Goal: Task Accomplishment & Management: Use online tool/utility

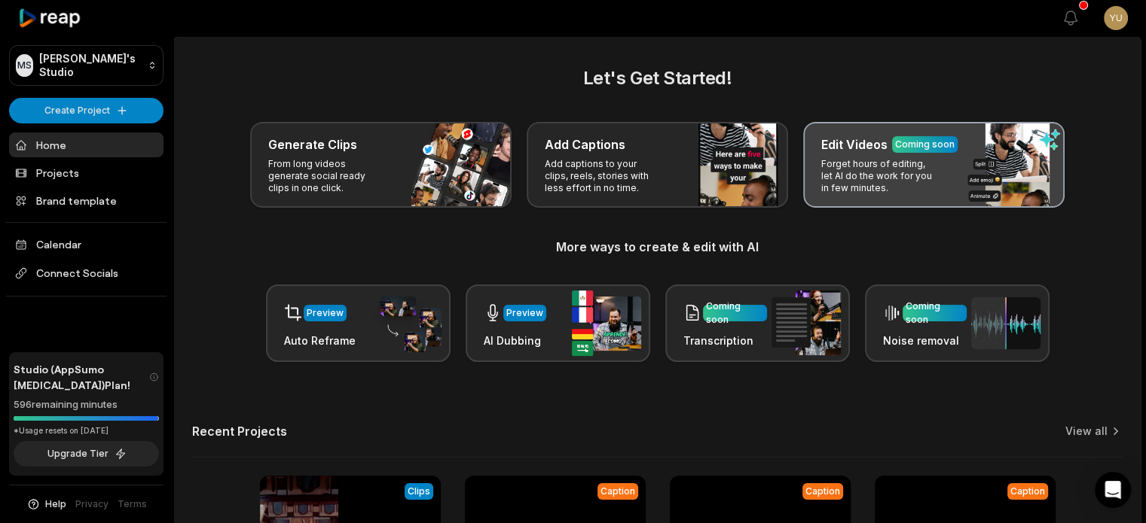
click at [910, 163] on p "Forget hours of editing, let AI do the work for you in few minutes." at bounding box center [879, 176] width 117 height 36
click at [927, 148] on div "Coming soon" at bounding box center [925, 145] width 60 height 14
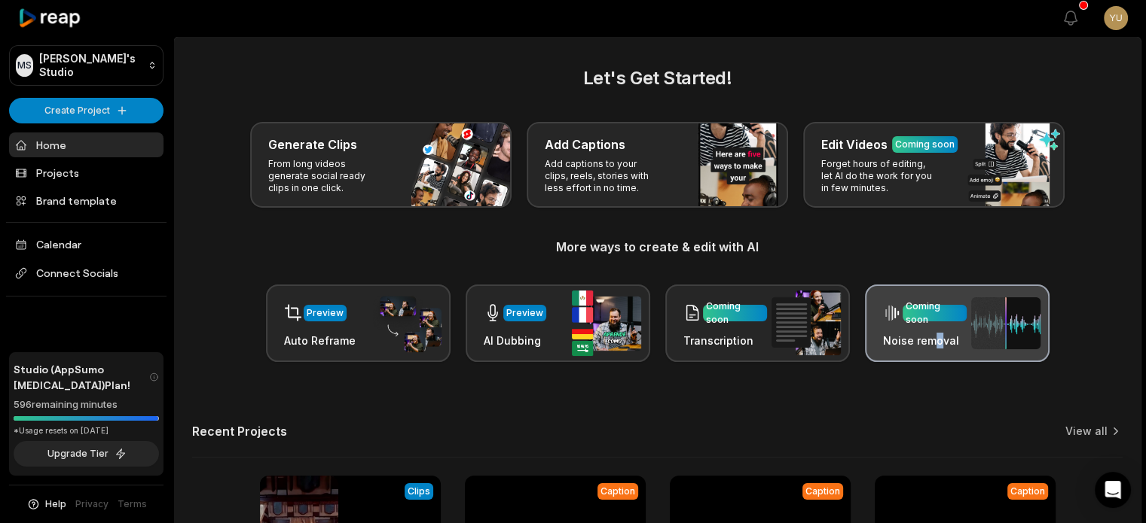
click at [936, 328] on div "Coming soon Noise removal" at bounding box center [925, 323] width 84 height 50
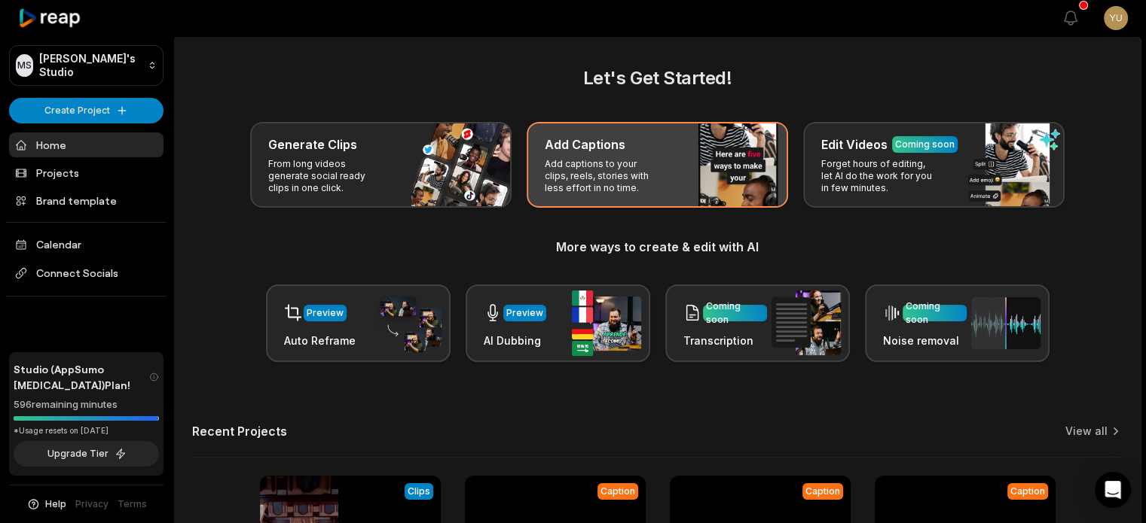
click at [667, 174] on div "Add Captions Add captions to your clips, reels, stories with less effort in no …" at bounding box center [656, 165] width 261 height 86
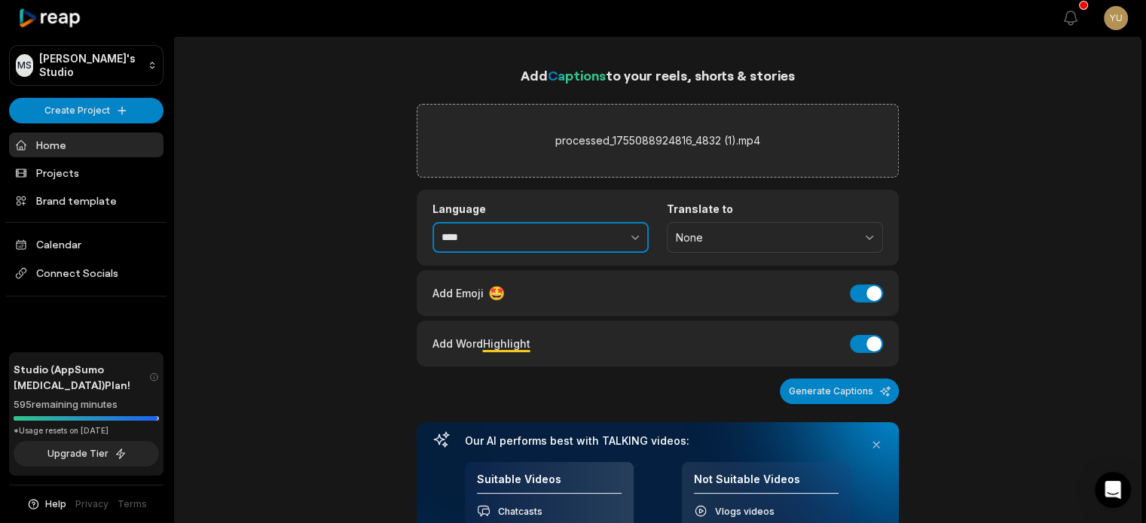
click at [635, 230] on icon "button" at bounding box center [634, 237] width 15 height 15
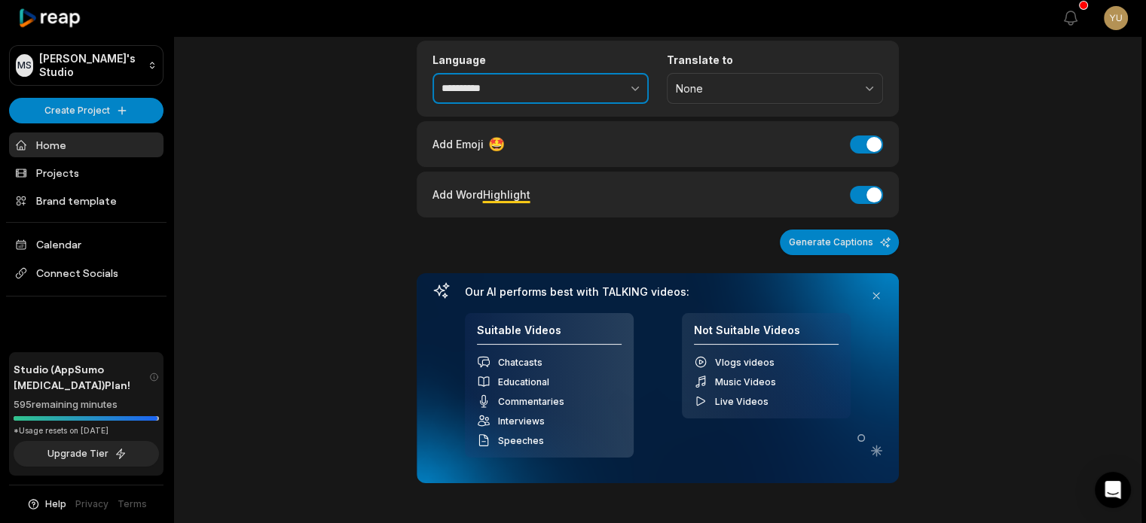
scroll to position [151, 0]
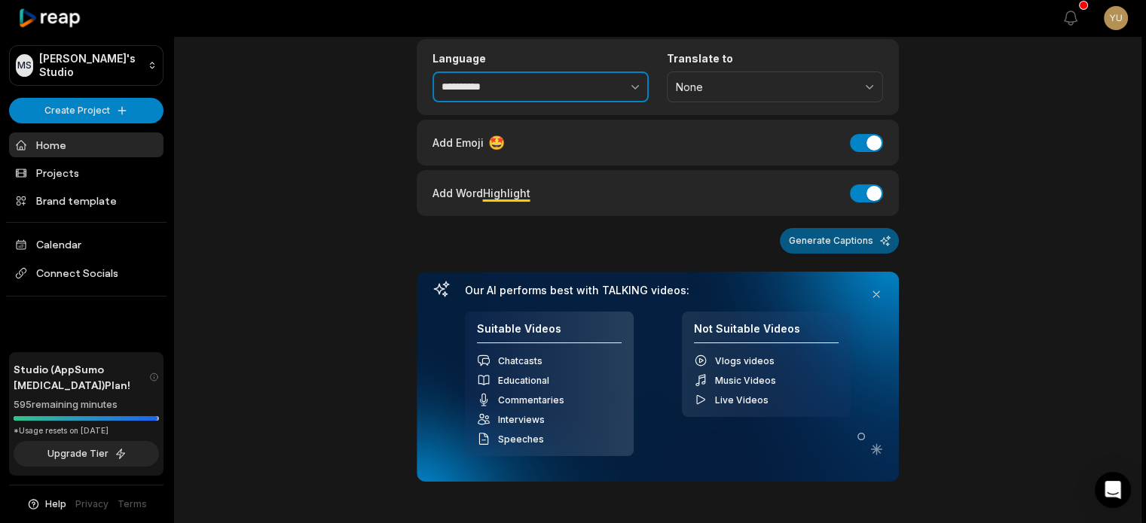
type input "**********"
click at [816, 240] on button "Generate Captions" at bounding box center [839, 241] width 119 height 26
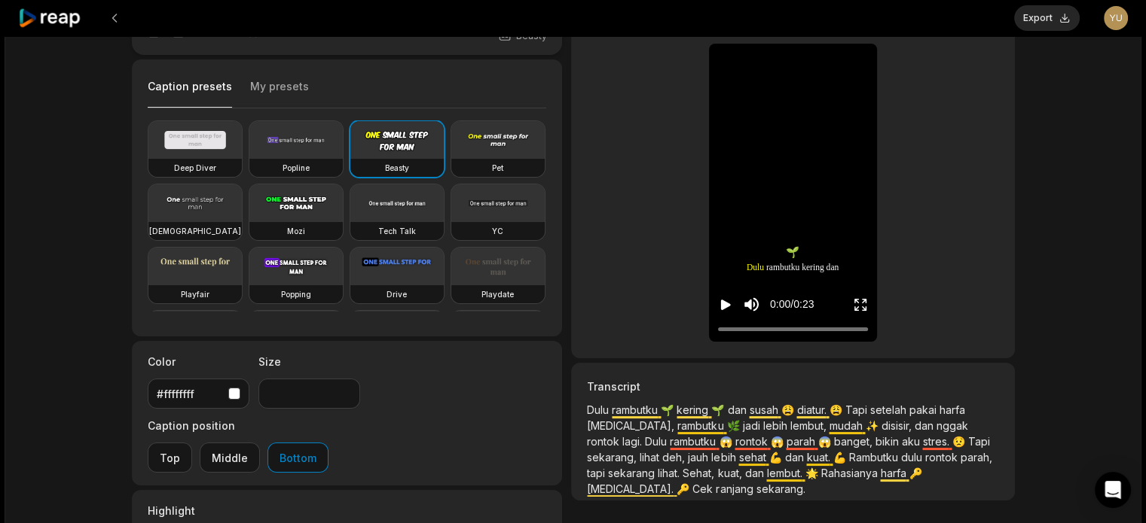
scroll to position [151, 0]
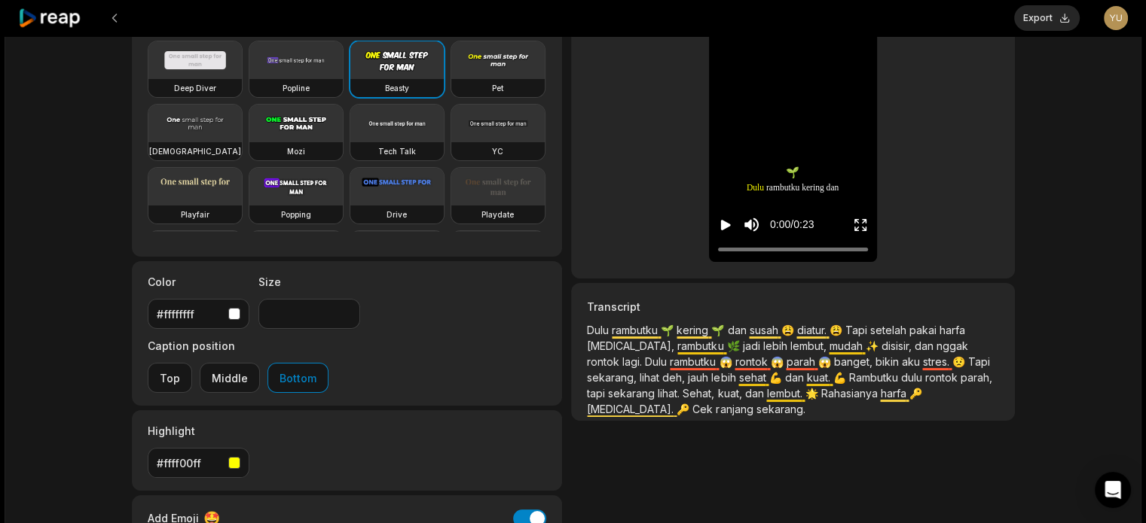
click at [692, 408] on span "Cek" at bounding box center [703, 409] width 23 height 13
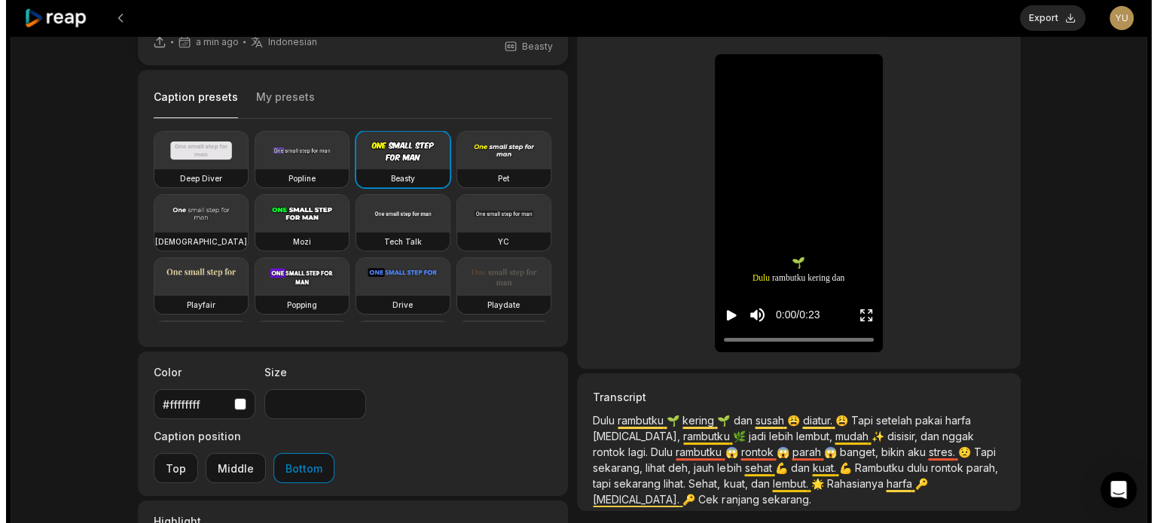
scroll to position [0, 0]
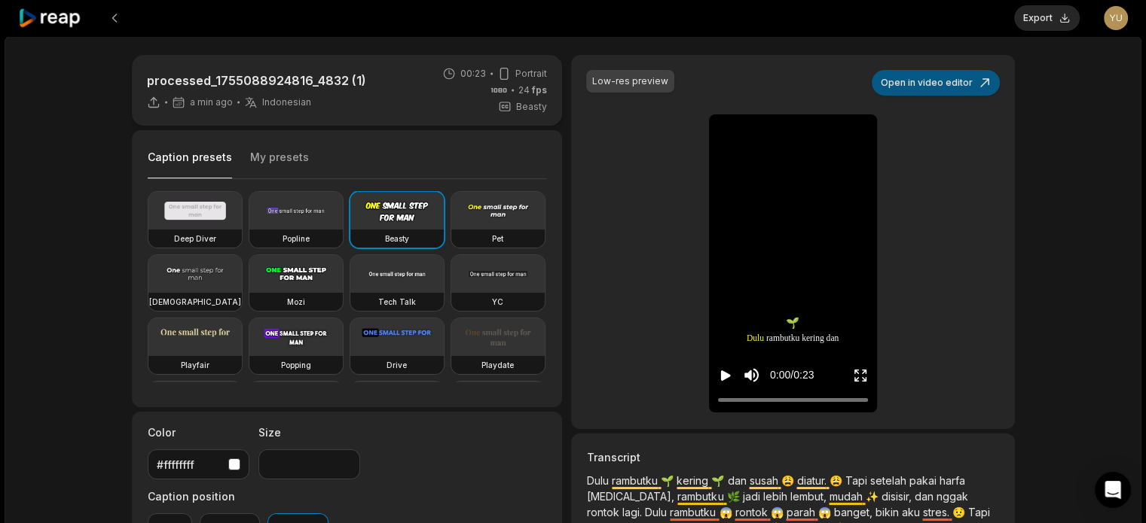
click at [937, 93] on button "Open in video editor" at bounding box center [935, 83] width 128 height 26
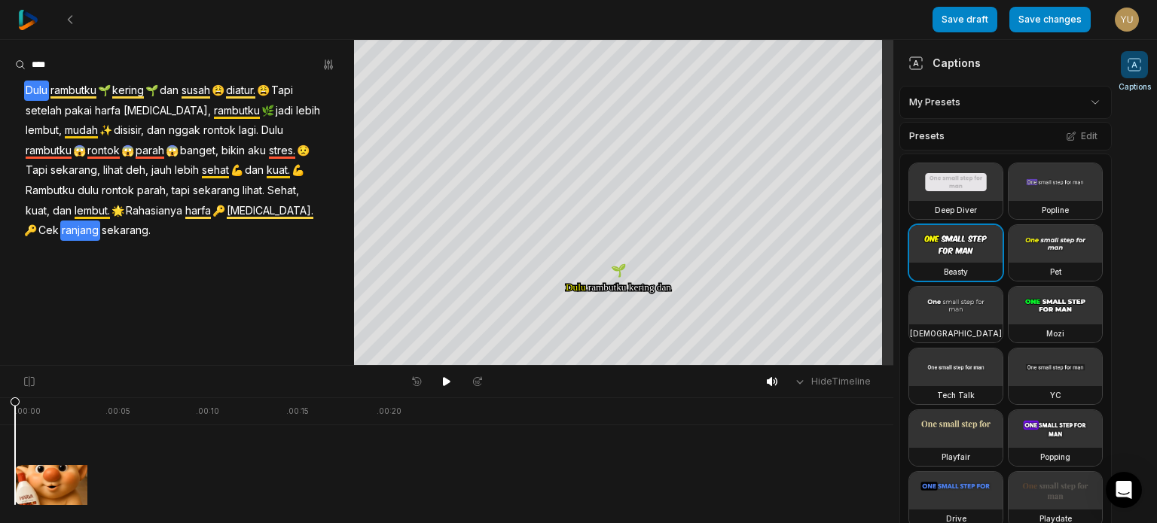
click at [60, 231] on span "ranjang" at bounding box center [80, 231] width 40 height 20
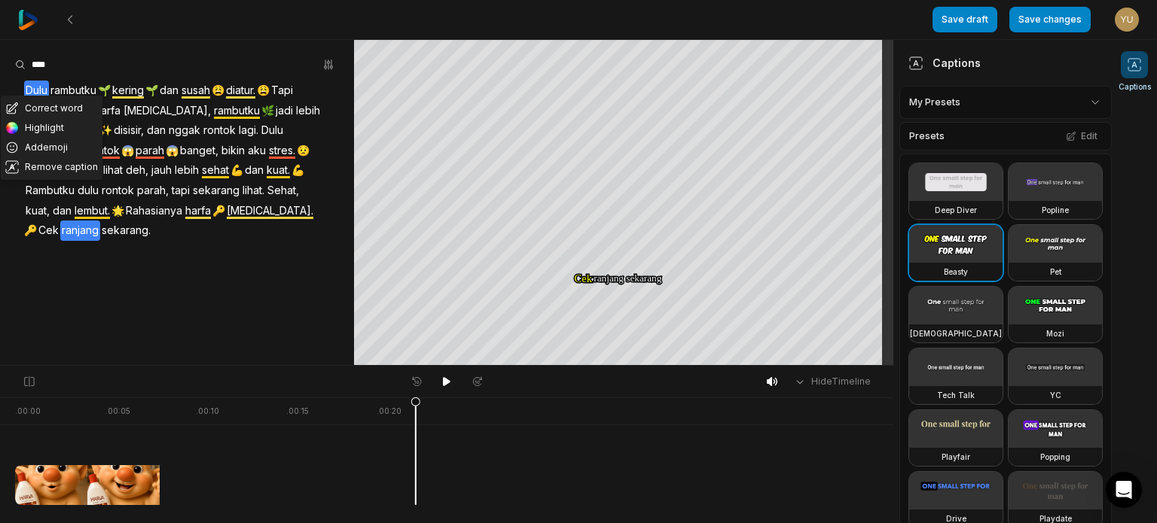
click at [60, 231] on span "ranjang" at bounding box center [80, 231] width 40 height 20
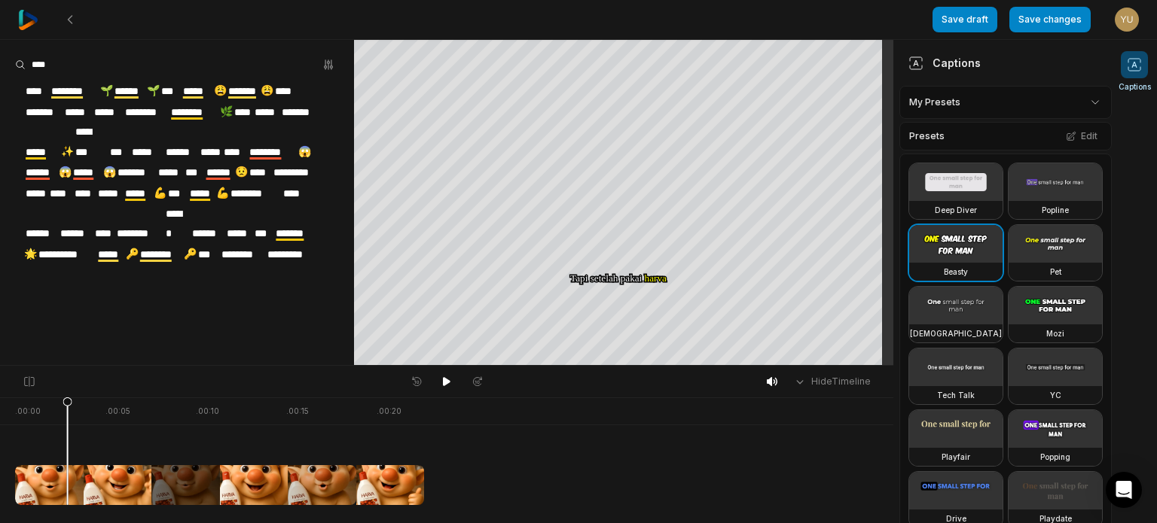
click at [125, 245] on span "*****" at bounding box center [110, 255] width 29 height 20
click at [1049, 19] on button "Save changes" at bounding box center [1049, 20] width 81 height 26
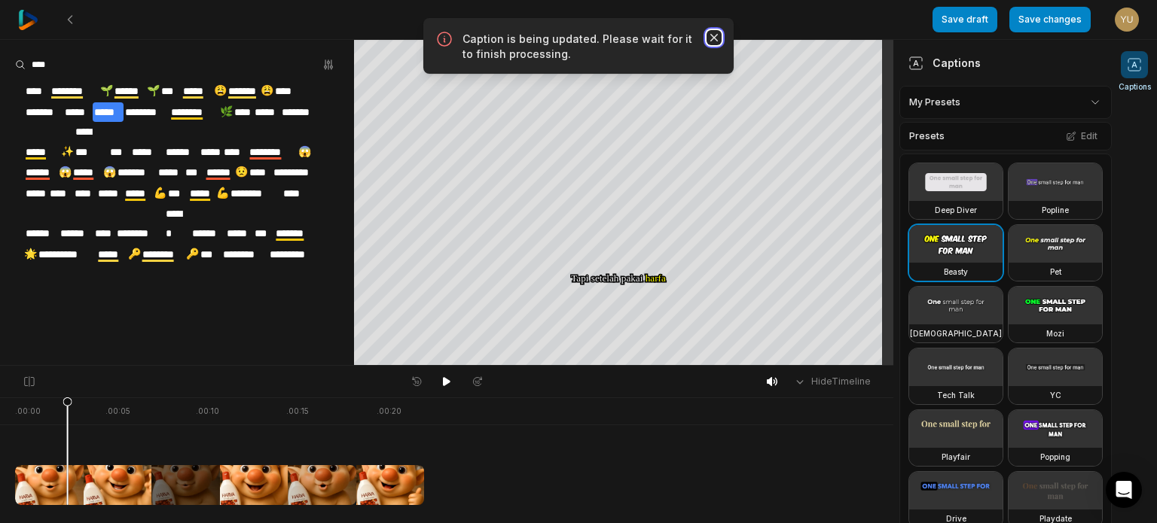
click at [714, 41] on icon "button" at bounding box center [713, 37] width 15 height 15
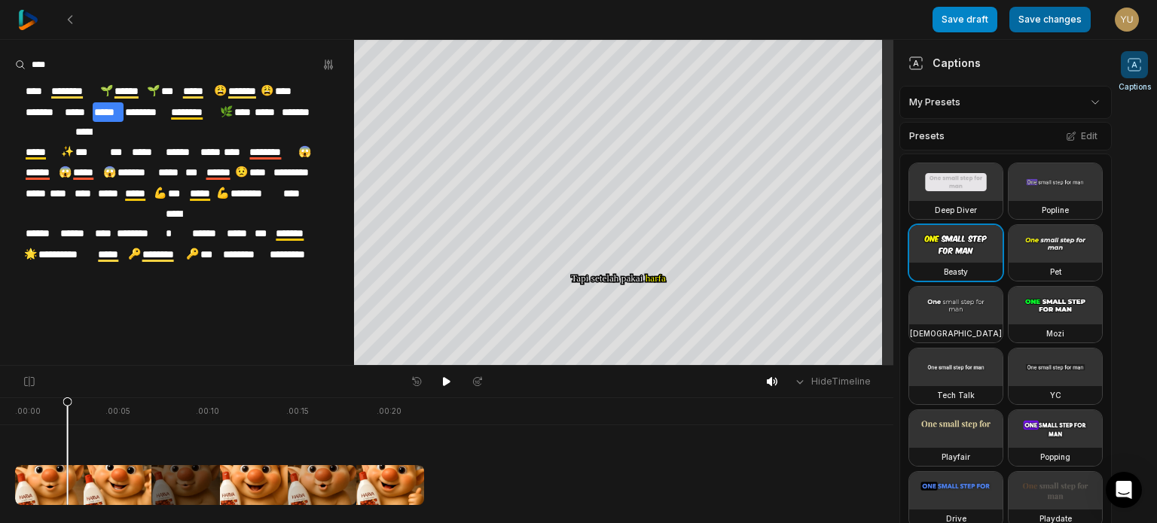
click at [1045, 26] on button "Save changes" at bounding box center [1049, 20] width 81 height 26
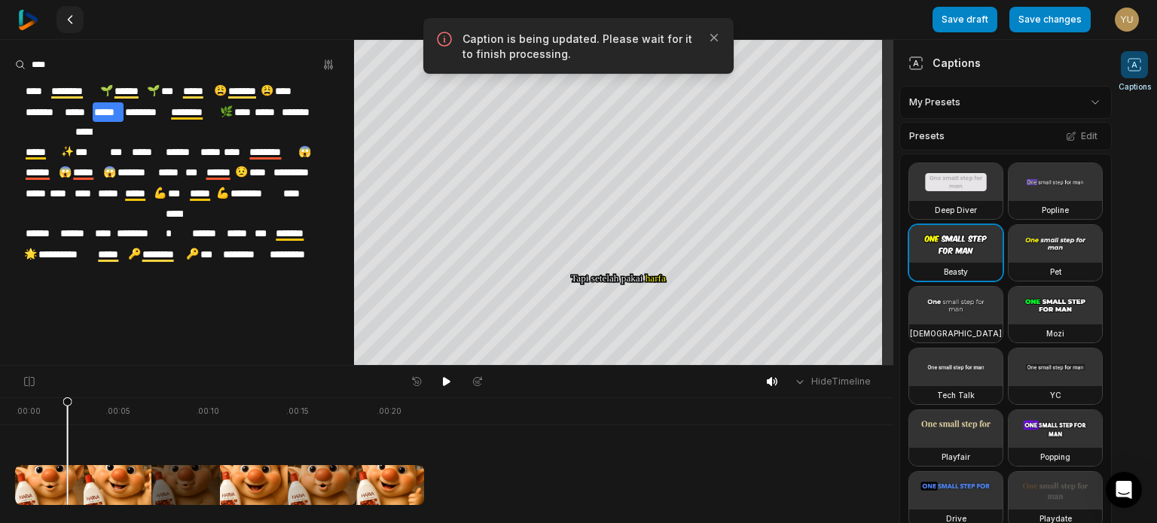
click at [72, 19] on icon at bounding box center [70, 20] width 12 height 12
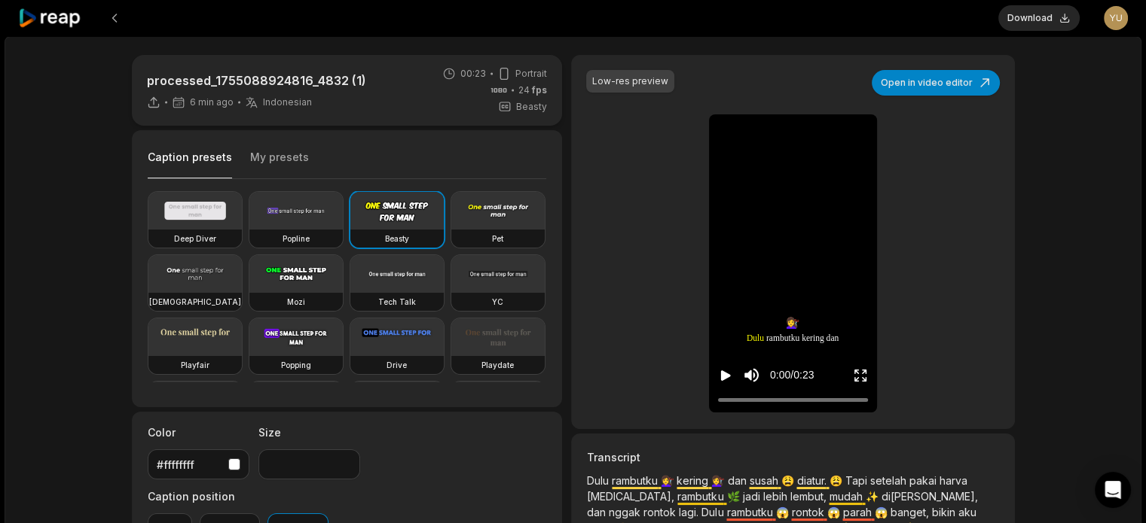
click at [1038, 24] on button "Download" at bounding box center [1038, 18] width 81 height 26
